Goal: Information Seeking & Learning: Compare options

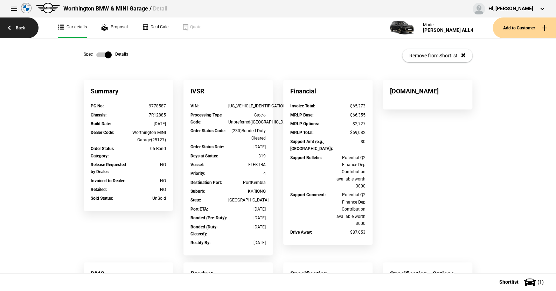
click at [19, 27] on link "Back" at bounding box center [19, 27] width 38 height 21
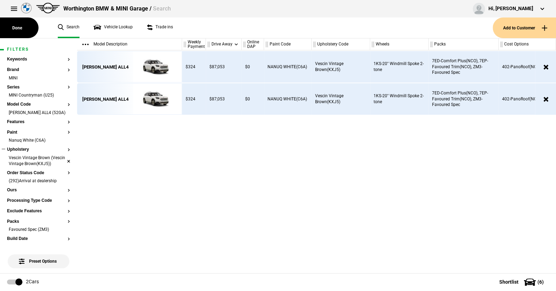
click at [64, 168] on li "Vescin Vintage Brown (Vescin Vintage Brown(KXJ5))" at bounding box center [38, 161] width 63 height 13
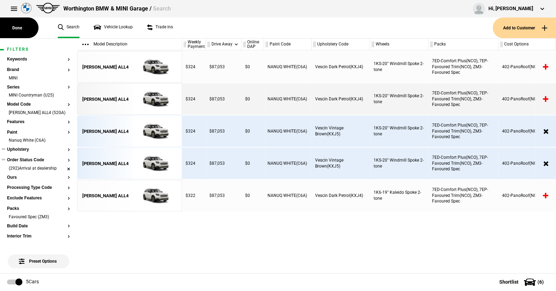
click at [63, 173] on li "(292)Arrival at dealership" at bounding box center [38, 169] width 63 height 7
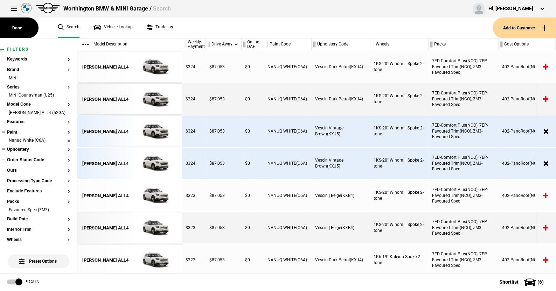
click at [64, 145] on li "Nanuq White (C6A)" at bounding box center [38, 141] width 63 height 7
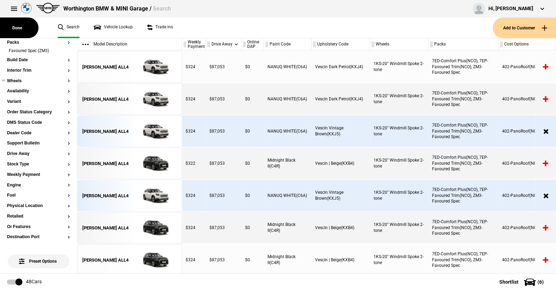
scroll to position [175, 0]
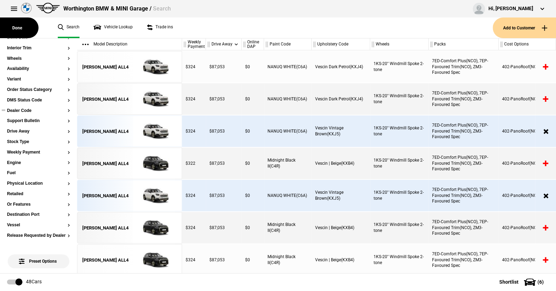
click at [28, 113] on button "Dealer Code" at bounding box center [38, 110] width 63 height 5
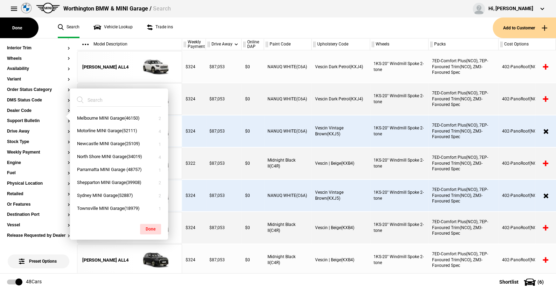
scroll to position [192, 0]
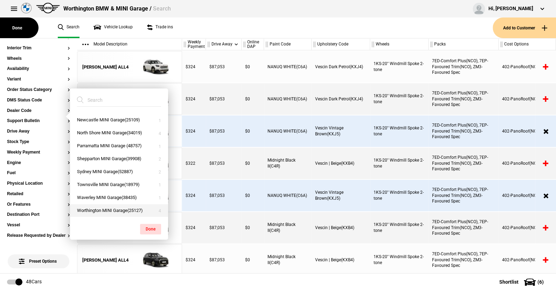
click at [110, 208] on button "Worthington MINI Garage(25127)" at bounding box center [119, 210] width 98 height 13
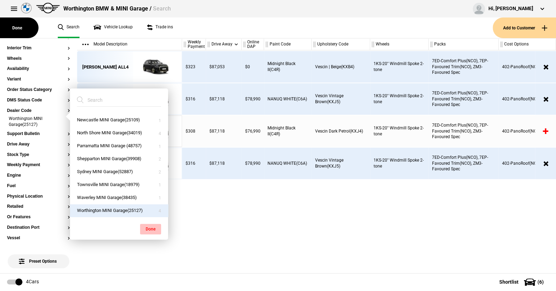
click at [153, 226] on button "Done" at bounding box center [150, 229] width 21 height 10
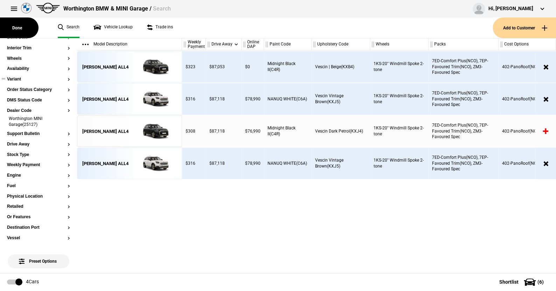
click at [35, 87] on ul at bounding box center [38, 86] width 63 height 3
click at [35, 92] on button "Order Status Category" at bounding box center [38, 89] width 63 height 5
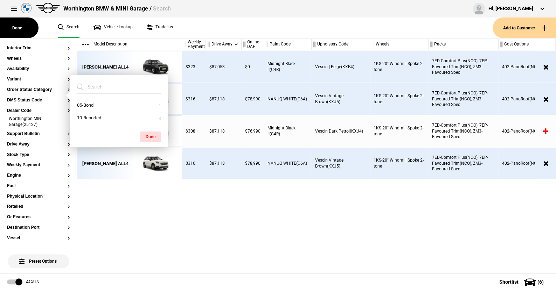
click at [188, 28] on ul "Search Vehicle Lookup Trade ins" at bounding box center [272, 27] width 442 height 21
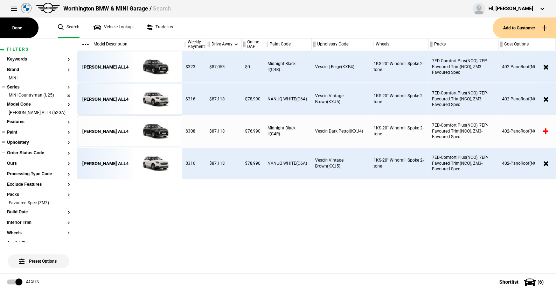
scroll to position [35, 0]
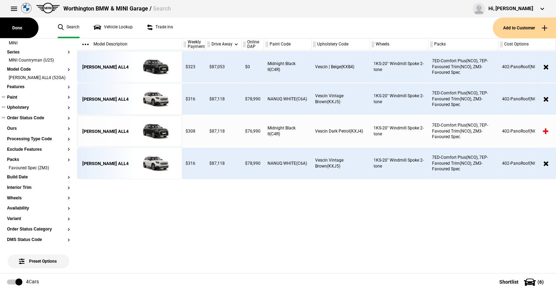
click at [38, 121] on button "Order Status Code" at bounding box center [38, 118] width 63 height 5
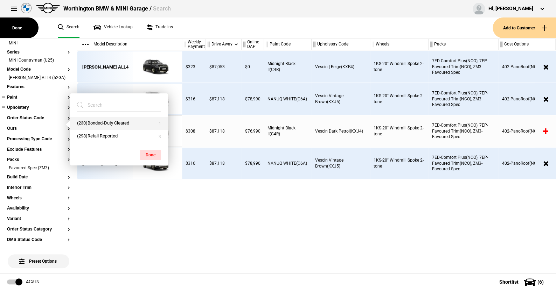
click at [100, 122] on button "(230)Bonded-Duty Cleared" at bounding box center [119, 123] width 98 height 13
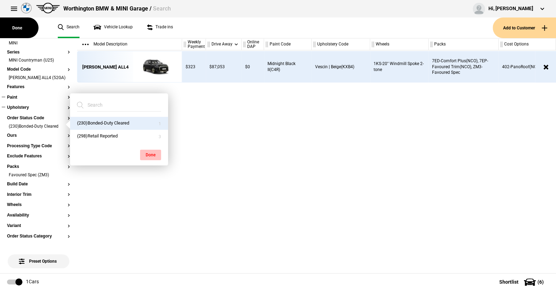
click at [148, 152] on button "Done" at bounding box center [150, 155] width 21 height 10
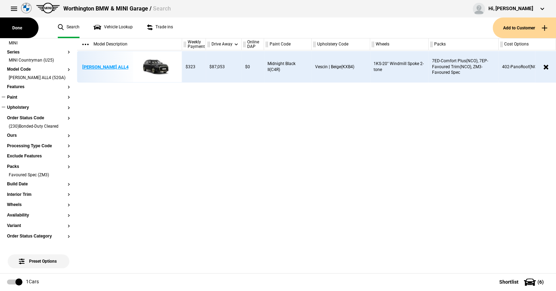
click at [155, 64] on img at bounding box center [153, 66] width 49 height 31
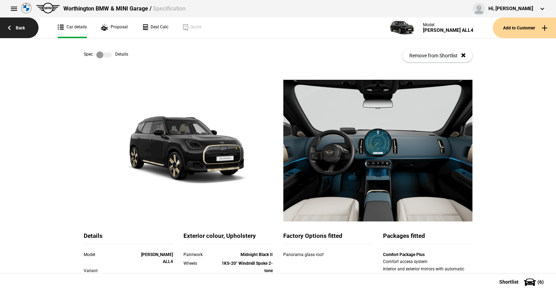
click at [21, 25] on link "Back" at bounding box center [19, 27] width 38 height 21
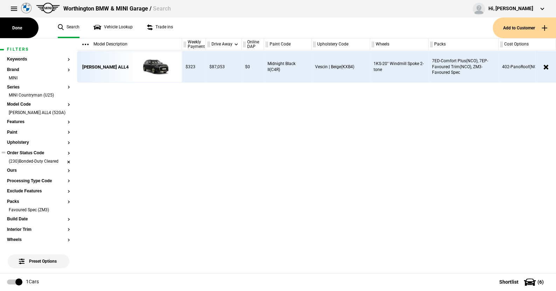
click at [62, 166] on li "(230)Bonded-Duty Cleared" at bounding box center [38, 162] width 63 height 7
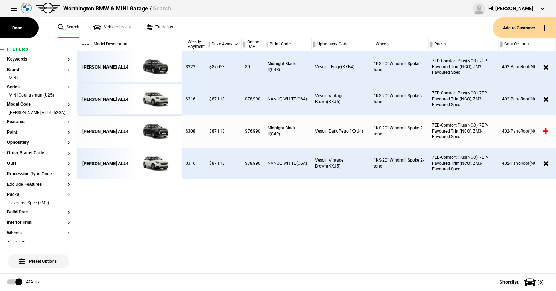
click at [21, 125] on button "Features" at bounding box center [38, 122] width 63 height 5
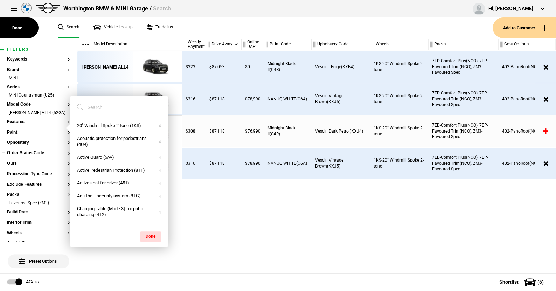
click at [195, 31] on ul "Search Vehicle Lookup Trade ins" at bounding box center [272, 27] width 442 height 21
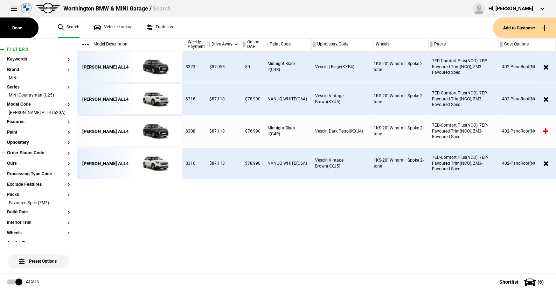
click at [34, 156] on button "Order Status Code" at bounding box center [38, 153] width 63 height 5
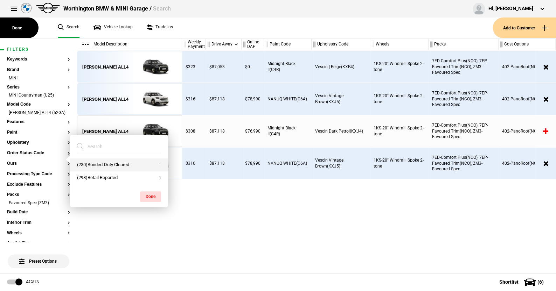
click at [96, 164] on button "(230)Bonded-Duty Cleared" at bounding box center [119, 165] width 98 height 13
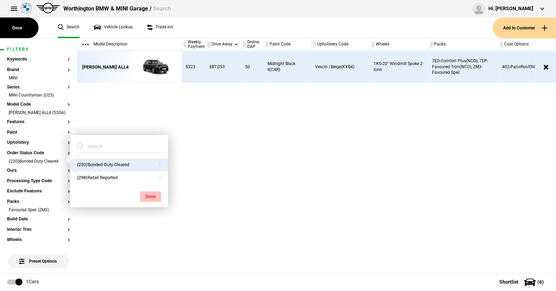
click at [151, 195] on button "Done" at bounding box center [150, 196] width 21 height 10
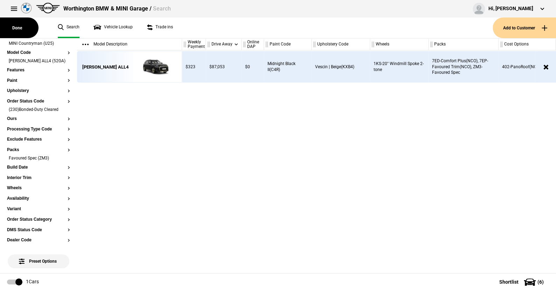
scroll to position [105, 0]
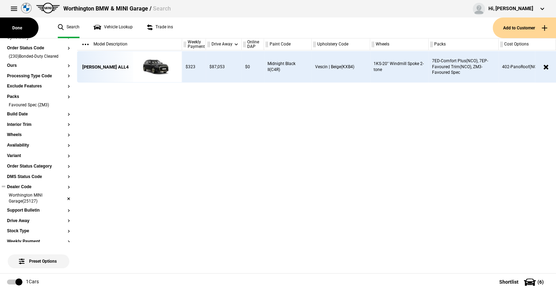
click at [62, 204] on li "Worthington MINI Garage(25127)" at bounding box center [38, 198] width 63 height 13
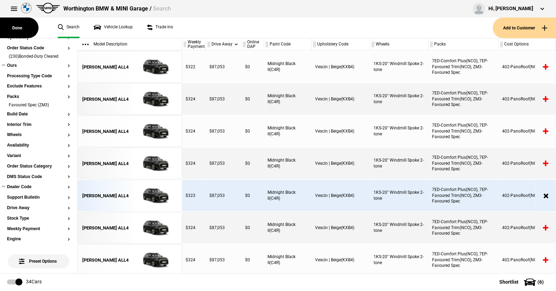
click at [15, 68] on button "Ours" at bounding box center [38, 65] width 63 height 5
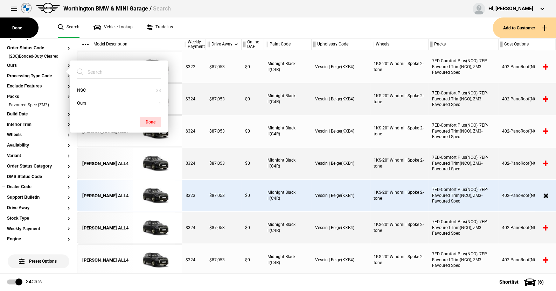
click at [192, 22] on ul "Search Vehicle Lookup Trade ins" at bounding box center [272, 27] width 442 height 21
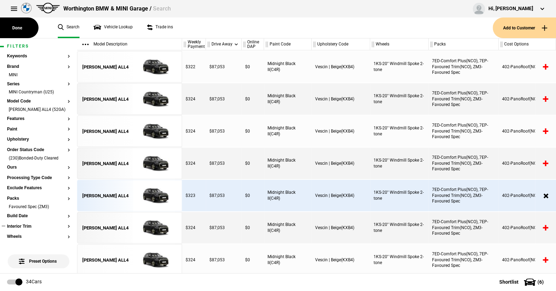
scroll to position [0, 0]
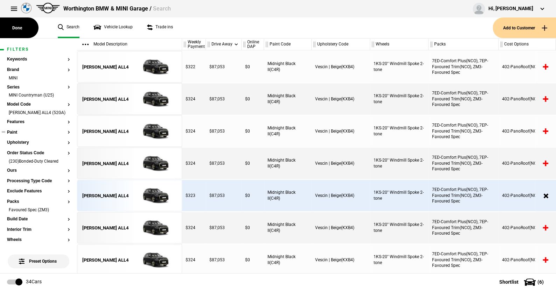
click at [12, 135] on button "Paint" at bounding box center [38, 132] width 63 height 5
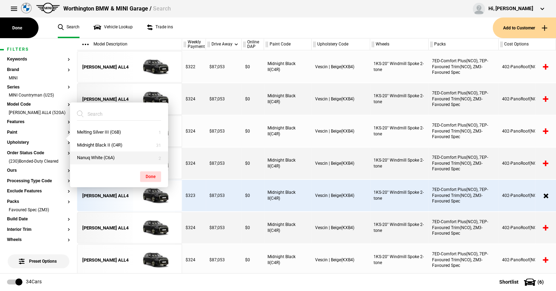
click at [90, 155] on button "Nanuq White (C6A)" at bounding box center [119, 158] width 98 height 13
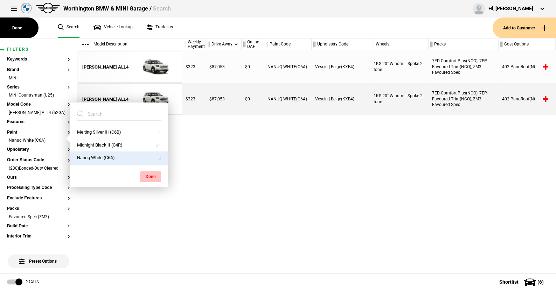
click at [148, 174] on button "Done" at bounding box center [150, 176] width 21 height 10
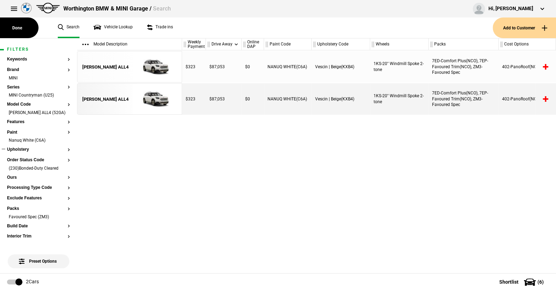
click at [26, 152] on button "Upholstery" at bounding box center [38, 149] width 63 height 5
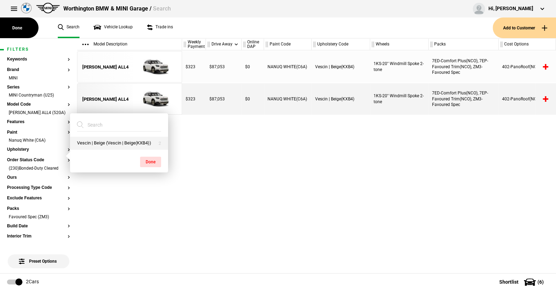
click at [119, 141] on button "Vescin | Beige (Vescin | Beige(KXB4))" at bounding box center [119, 143] width 98 height 13
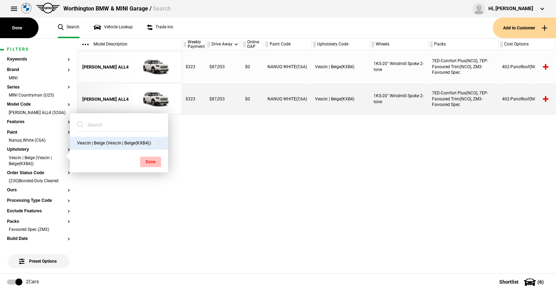
click at [149, 161] on button "Done" at bounding box center [150, 162] width 21 height 10
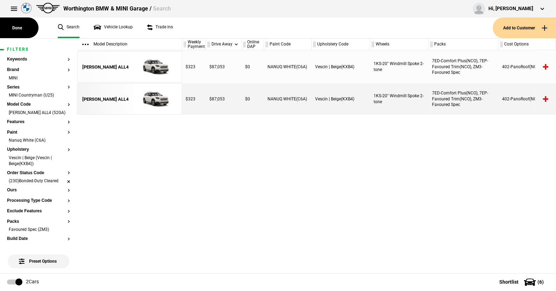
click at [63, 185] on li "(230)Bonded-Duty Cleared" at bounding box center [38, 181] width 63 height 7
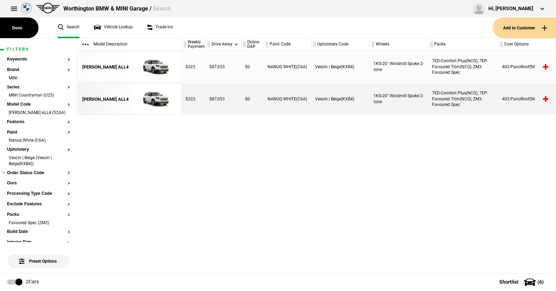
click at [37, 176] on button "Order Status Code" at bounding box center [38, 173] width 63 height 5
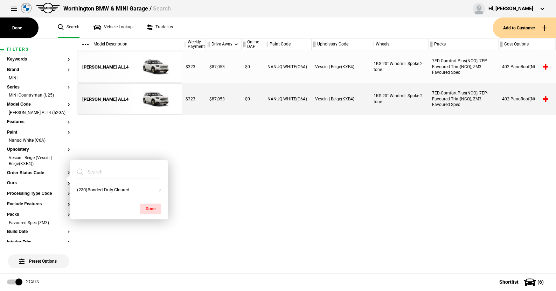
click at [141, 145] on div "Countryman SE ALL4 Countryman SE ALL4" at bounding box center [129, 161] width 105 height 223
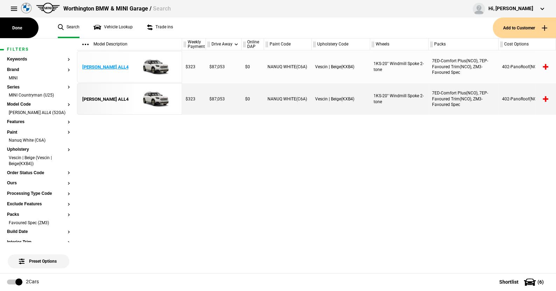
click at [156, 67] on img at bounding box center [153, 66] width 49 height 31
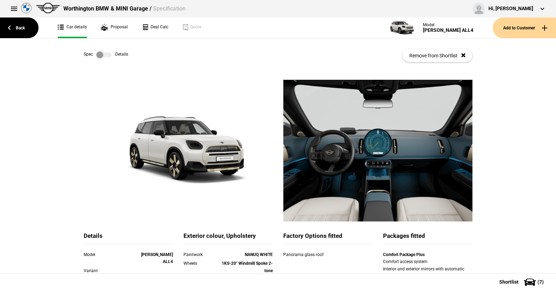
click at [106, 51] on label at bounding box center [103, 54] width 15 height 7
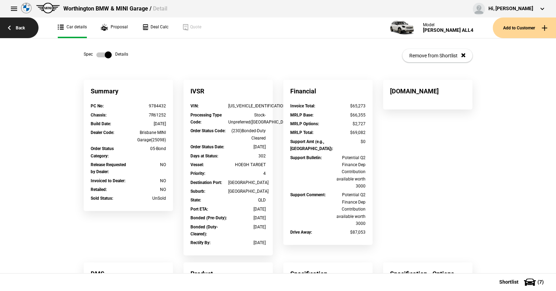
click at [20, 29] on link "Back" at bounding box center [19, 27] width 38 height 21
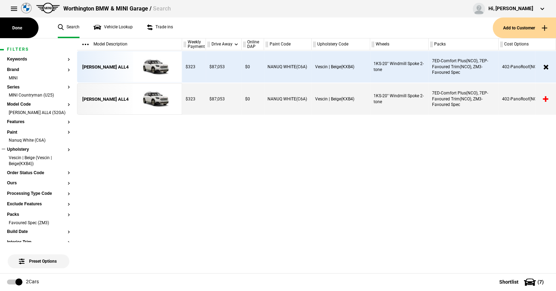
click at [23, 152] on button "Upholstery" at bounding box center [38, 149] width 63 height 5
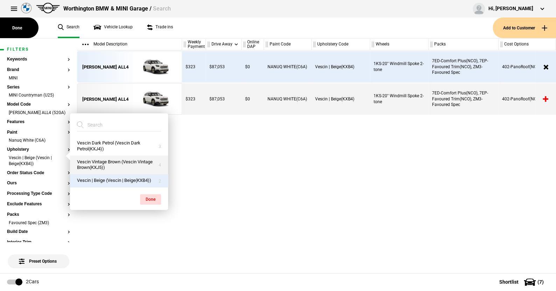
click at [97, 162] on button "Vescin Vintage Brown (Vescin Vintage Brown(KXJ5))" at bounding box center [119, 165] width 98 height 19
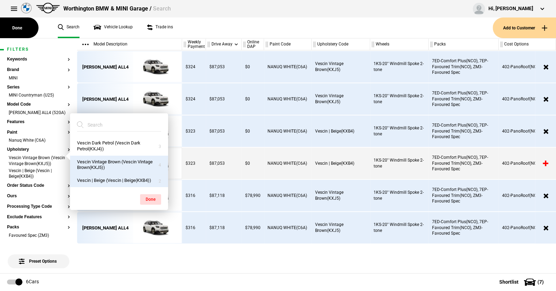
click at [99, 178] on button "Vescin | Beige (Vescin | Beige(KXB4))" at bounding box center [119, 180] width 98 height 13
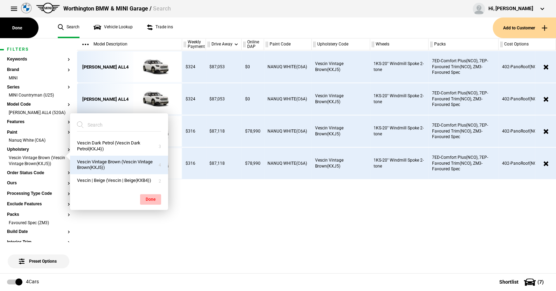
click at [154, 197] on button "Done" at bounding box center [150, 199] width 21 height 10
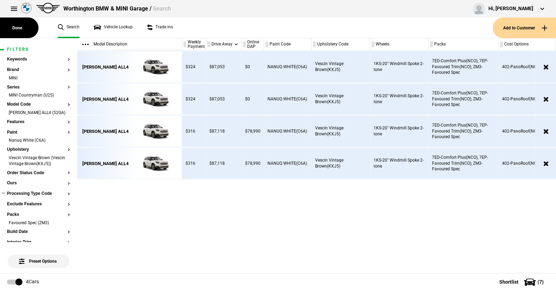
click at [36, 196] on button "Processing Type Code" at bounding box center [38, 193] width 63 height 5
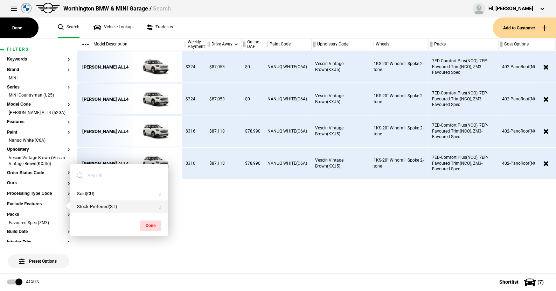
click at [95, 204] on button "Stock-Preferred(ST)" at bounding box center [119, 207] width 98 height 13
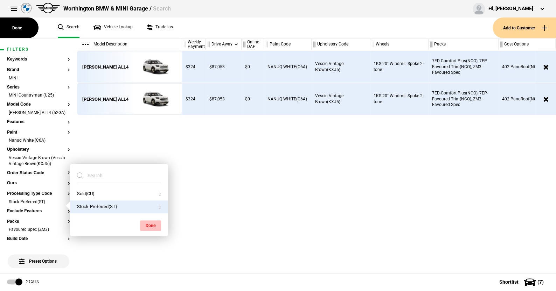
click at [150, 223] on button "Done" at bounding box center [150, 225] width 21 height 10
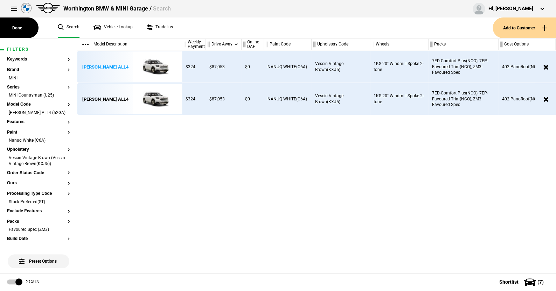
click at [158, 64] on img at bounding box center [153, 66] width 49 height 31
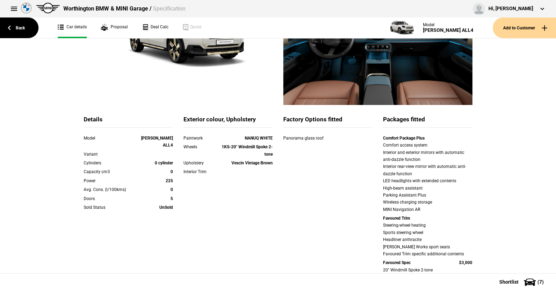
scroll to position [35, 0]
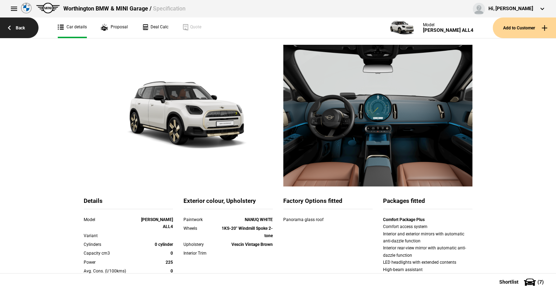
click at [21, 25] on link "Back" at bounding box center [19, 27] width 38 height 21
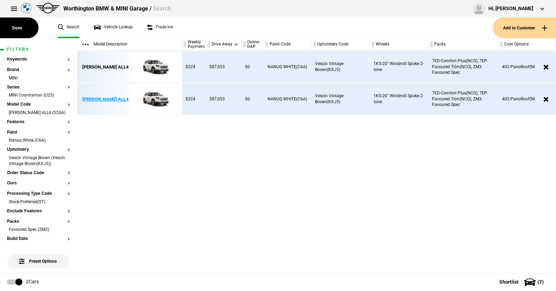
click at [160, 97] on img at bounding box center [153, 99] width 49 height 31
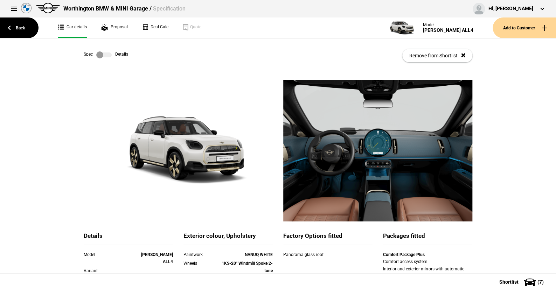
click at [105, 55] on label at bounding box center [103, 54] width 15 height 7
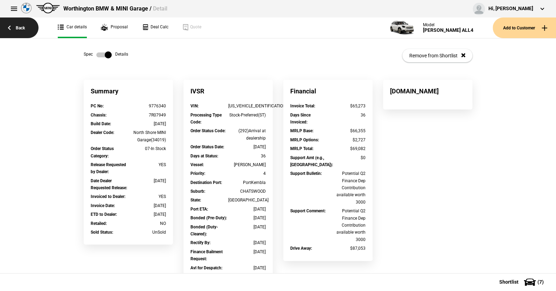
click at [22, 26] on link "Back" at bounding box center [19, 27] width 38 height 21
